Goal: Task Accomplishment & Management: Complete application form

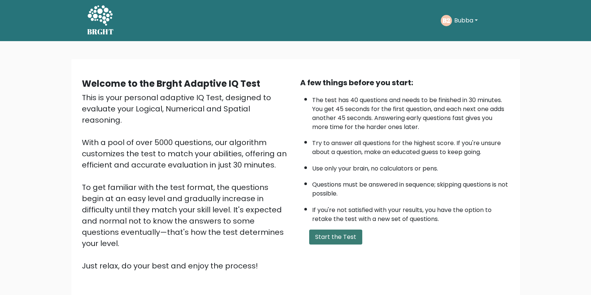
click at [324, 236] on button "Start the Test" at bounding box center [335, 237] width 53 height 15
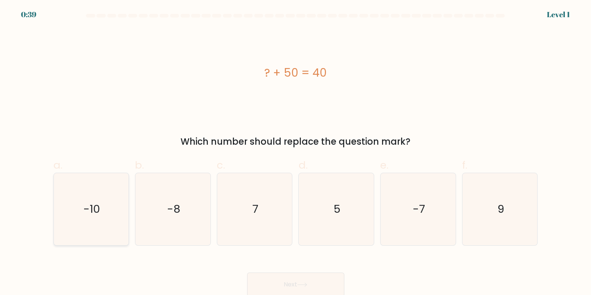
click at [104, 218] on icon "-10" at bounding box center [91, 209] width 72 height 72
click at [296, 153] on input "a. -10" at bounding box center [296, 150] width 0 height 5
radio input "true"
click at [297, 287] on button "Next" at bounding box center [295, 285] width 97 height 24
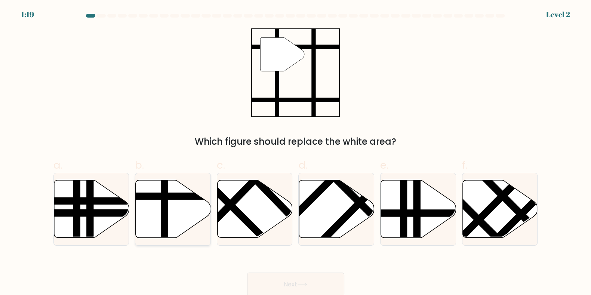
click at [181, 213] on icon at bounding box center [173, 209] width 75 height 58
click at [296, 153] on input "b." at bounding box center [296, 150] width 0 height 5
radio input "true"
click at [278, 275] on button "Next" at bounding box center [295, 285] width 97 height 24
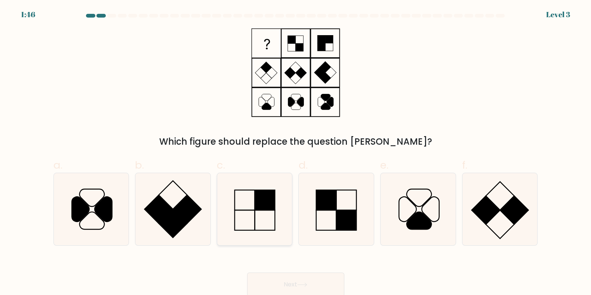
click at [234, 193] on icon at bounding box center [255, 209] width 72 height 72
click at [296, 153] on input "c." at bounding box center [296, 150] width 0 height 5
radio input "true"
click at [307, 283] on icon at bounding box center [302, 285] width 10 height 4
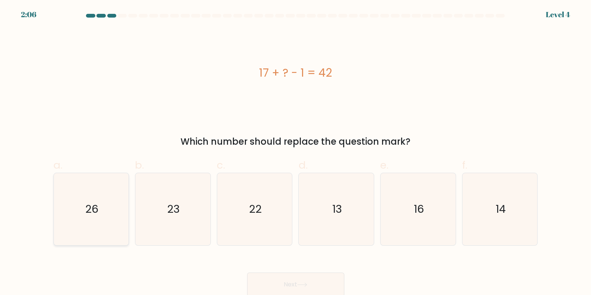
click at [108, 238] on icon "26" at bounding box center [91, 209] width 72 height 72
click at [296, 153] on input "a. 26" at bounding box center [296, 150] width 0 height 5
radio input "true"
click at [264, 272] on div "Next" at bounding box center [296, 276] width 494 height 42
click at [302, 290] on button "Next" at bounding box center [295, 285] width 97 height 24
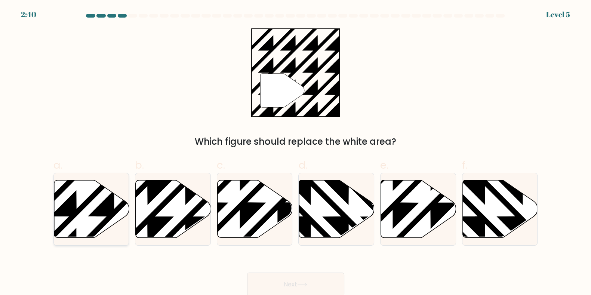
click at [66, 223] on icon at bounding box center [114, 178] width 151 height 151
click at [296, 153] on input "a." at bounding box center [296, 150] width 0 height 5
radio input "true"
click at [286, 283] on button "Next" at bounding box center [295, 285] width 97 height 24
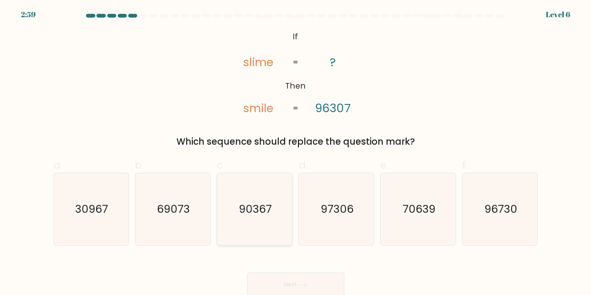
click at [275, 210] on icon "90367" at bounding box center [255, 209] width 72 height 72
click at [296, 153] on input "c. 90367" at bounding box center [296, 150] width 0 height 5
radio input "true"
click at [307, 281] on button "Next" at bounding box center [295, 285] width 97 height 24
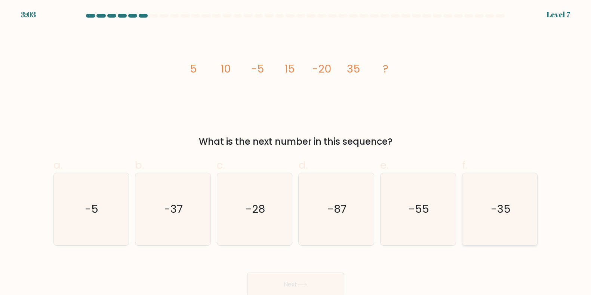
click at [521, 200] on icon "-35" at bounding box center [500, 209] width 72 height 72
click at [296, 153] on input "f. -35" at bounding box center [296, 150] width 0 height 5
radio input "true"
click at [252, 215] on text "-28" at bounding box center [255, 209] width 19 height 15
click at [296, 153] on input "c. -28" at bounding box center [296, 150] width 0 height 5
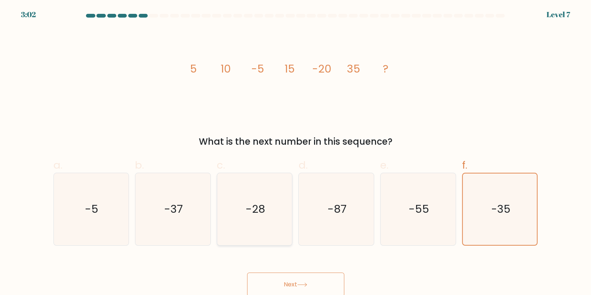
radio input "true"
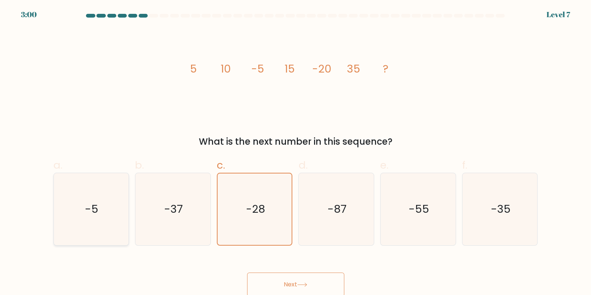
click at [111, 223] on icon "-5" at bounding box center [91, 209] width 72 height 72
click at [296, 153] on input "a. -5" at bounding box center [296, 150] width 0 height 5
radio input "true"
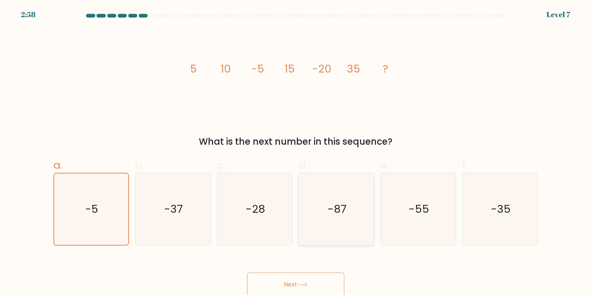
click at [321, 205] on icon "-87" at bounding box center [336, 209] width 72 height 72
click at [296, 153] on input "d. -87" at bounding box center [296, 150] width 0 height 5
radio input "true"
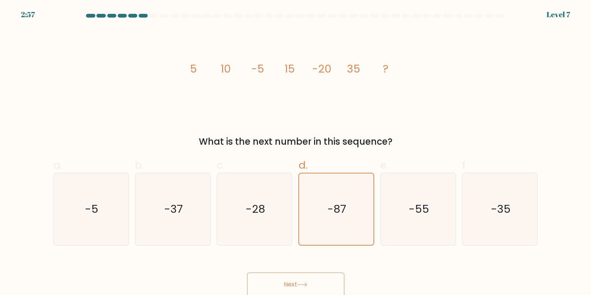
click at [457, 212] on div "e. -55" at bounding box center [418, 201] width 82 height 88
click at [448, 220] on icon "-55" at bounding box center [418, 209] width 72 height 72
click at [296, 153] on input "e. -55" at bounding box center [296, 150] width 0 height 5
radio input "true"
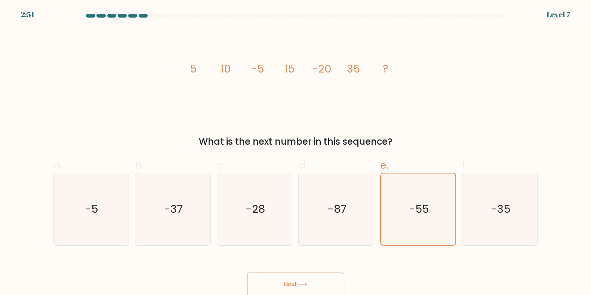
click at [277, 278] on button "Next" at bounding box center [295, 285] width 97 height 24
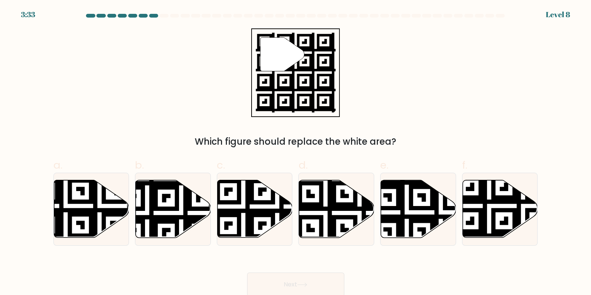
drag, startPoint x: 318, startPoint y: 264, endPoint x: 354, endPoint y: 253, distance: 37.7
click at [354, 253] on form "a." at bounding box center [295, 155] width 591 height 283
click at [263, 220] on icon at bounding box center [255, 209] width 75 height 58
click at [296, 153] on input "c." at bounding box center [296, 150] width 0 height 5
radio input "true"
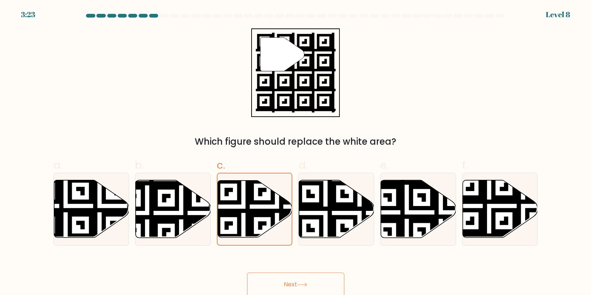
click at [320, 283] on button "Next" at bounding box center [295, 285] width 97 height 24
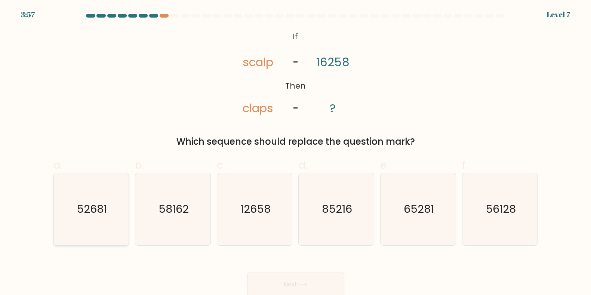
click at [111, 227] on icon "52681" at bounding box center [91, 209] width 72 height 72
click at [296, 153] on input "a. 52681" at bounding box center [296, 150] width 0 height 5
radio input "true"
click at [261, 283] on button "Next" at bounding box center [295, 285] width 97 height 24
